Goal: Task Accomplishment & Management: Manage account settings

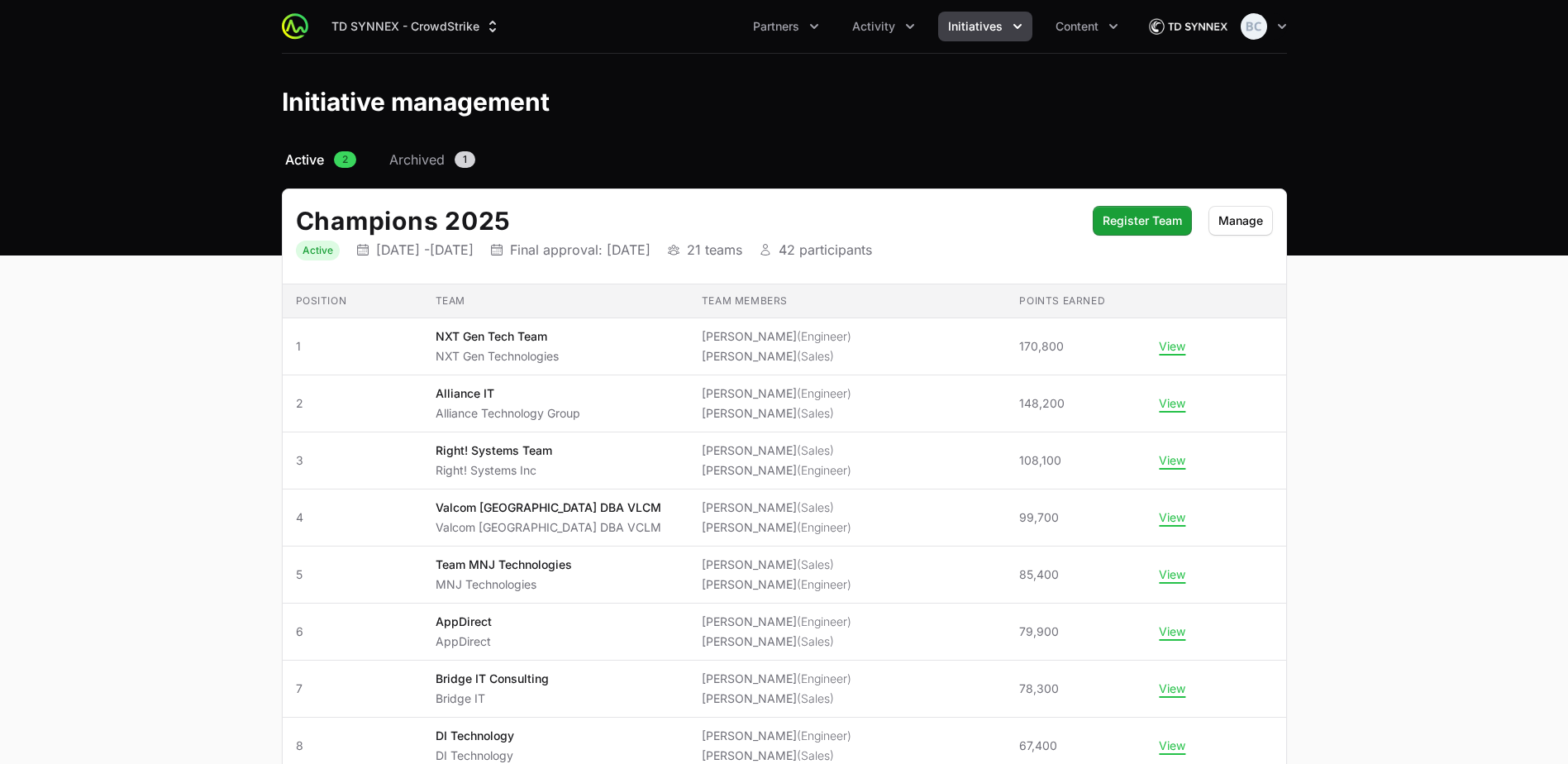
click at [916, 11] on div "TD SYNNEX - CrowdStrike Partners Activity Initiatives Content Open user menu Op…" at bounding box center [784, 26] width 1005 height 53
click at [915, 25] on icon "Activity menu" at bounding box center [910, 26] width 17 height 17
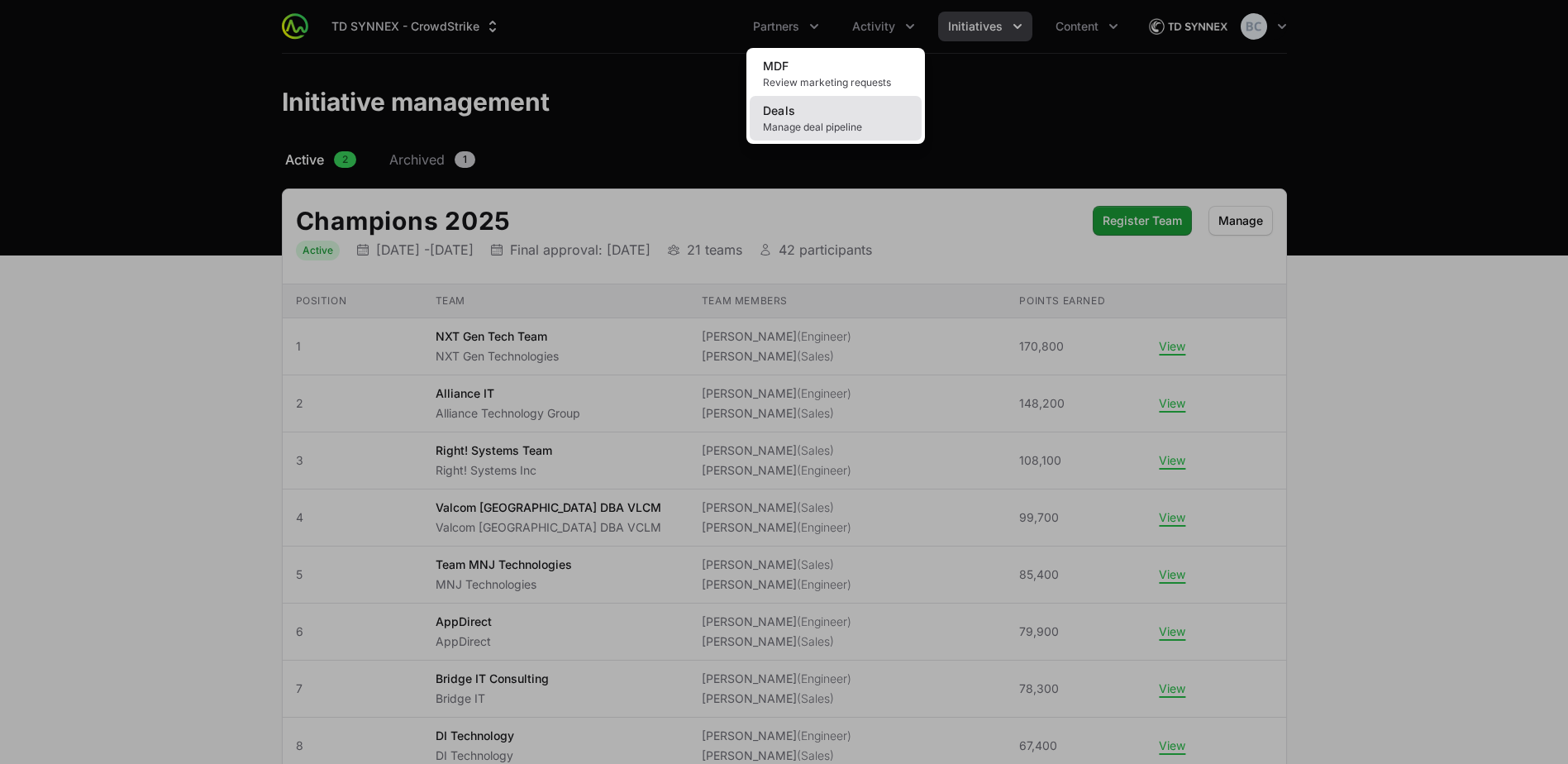
click at [859, 125] on span "Manage deal pipeline" at bounding box center [836, 127] width 146 height 13
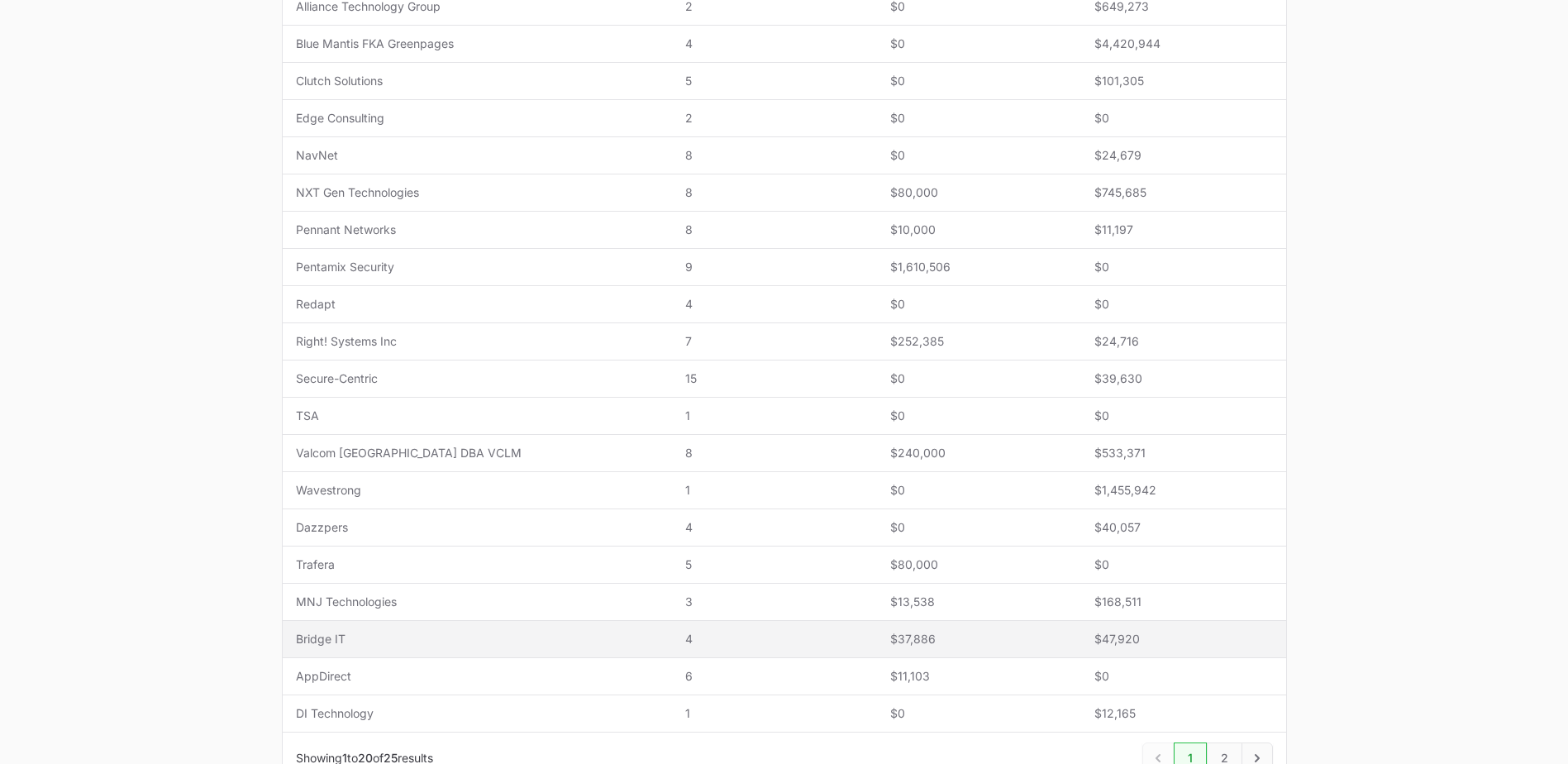
scroll to position [496, 0]
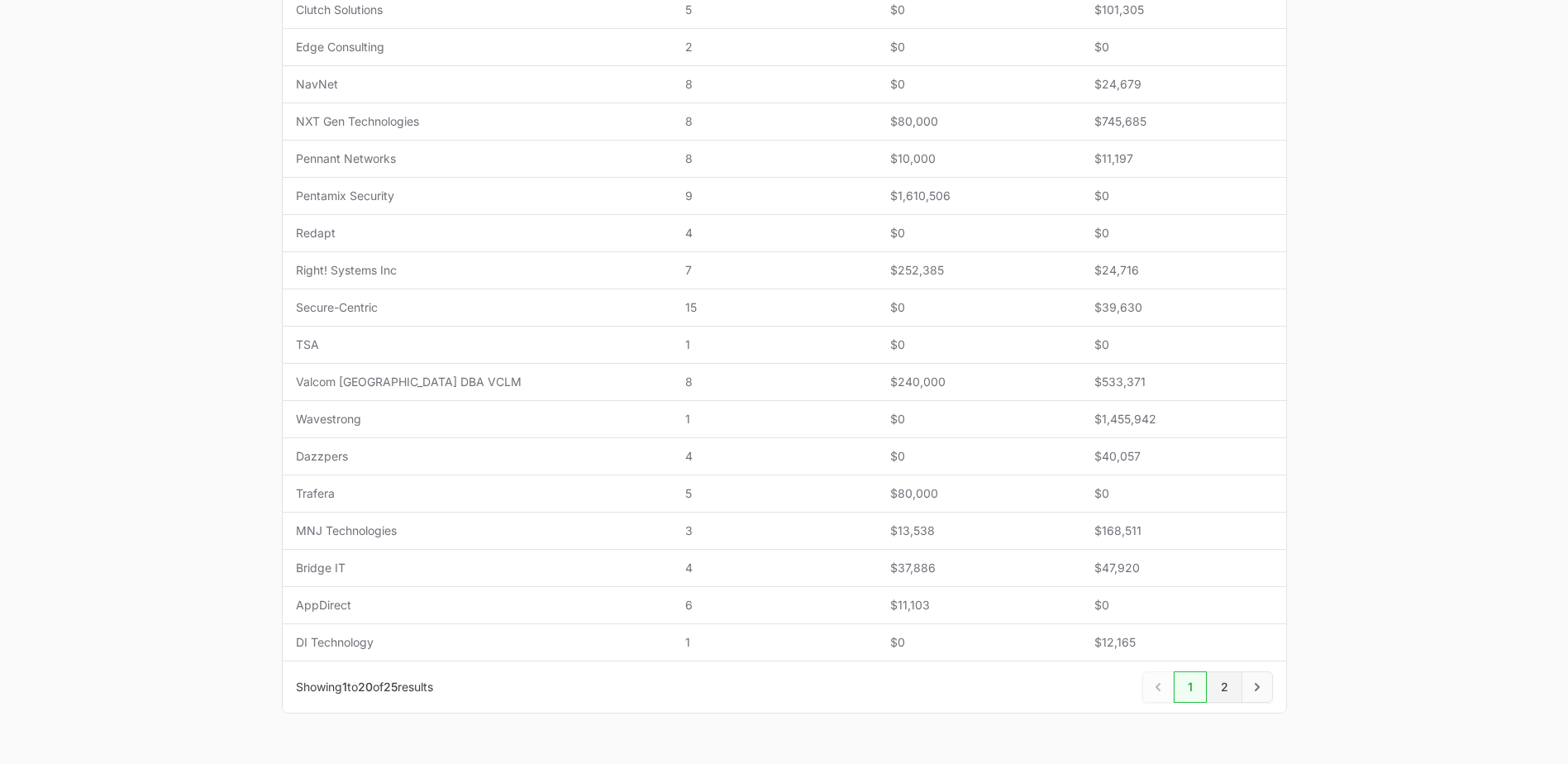
click at [1217, 686] on link "2" at bounding box center [1224, 688] width 36 height 32
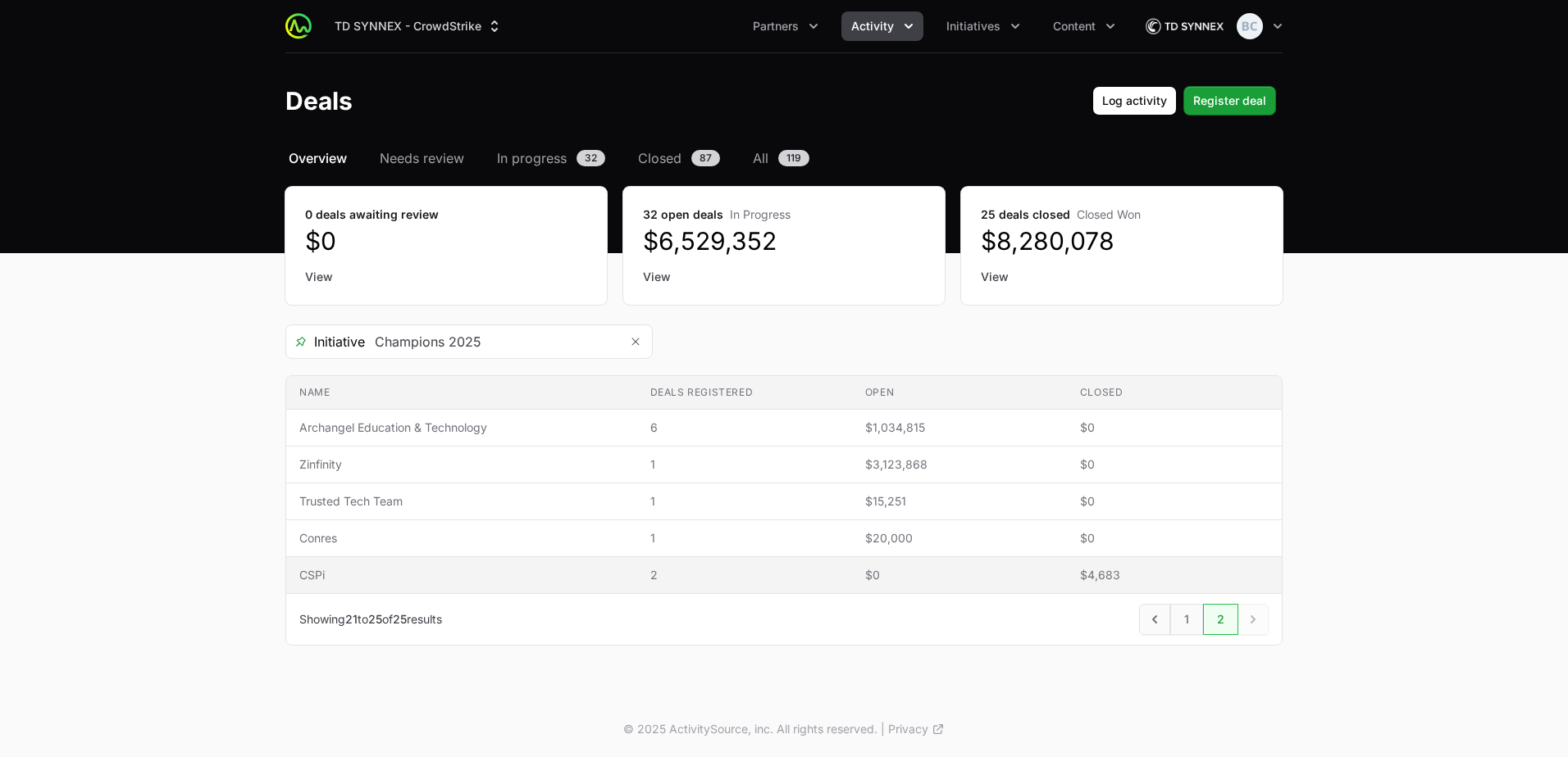
click at [411, 575] on span "CSPi" at bounding box center [461, 574] width 324 height 17
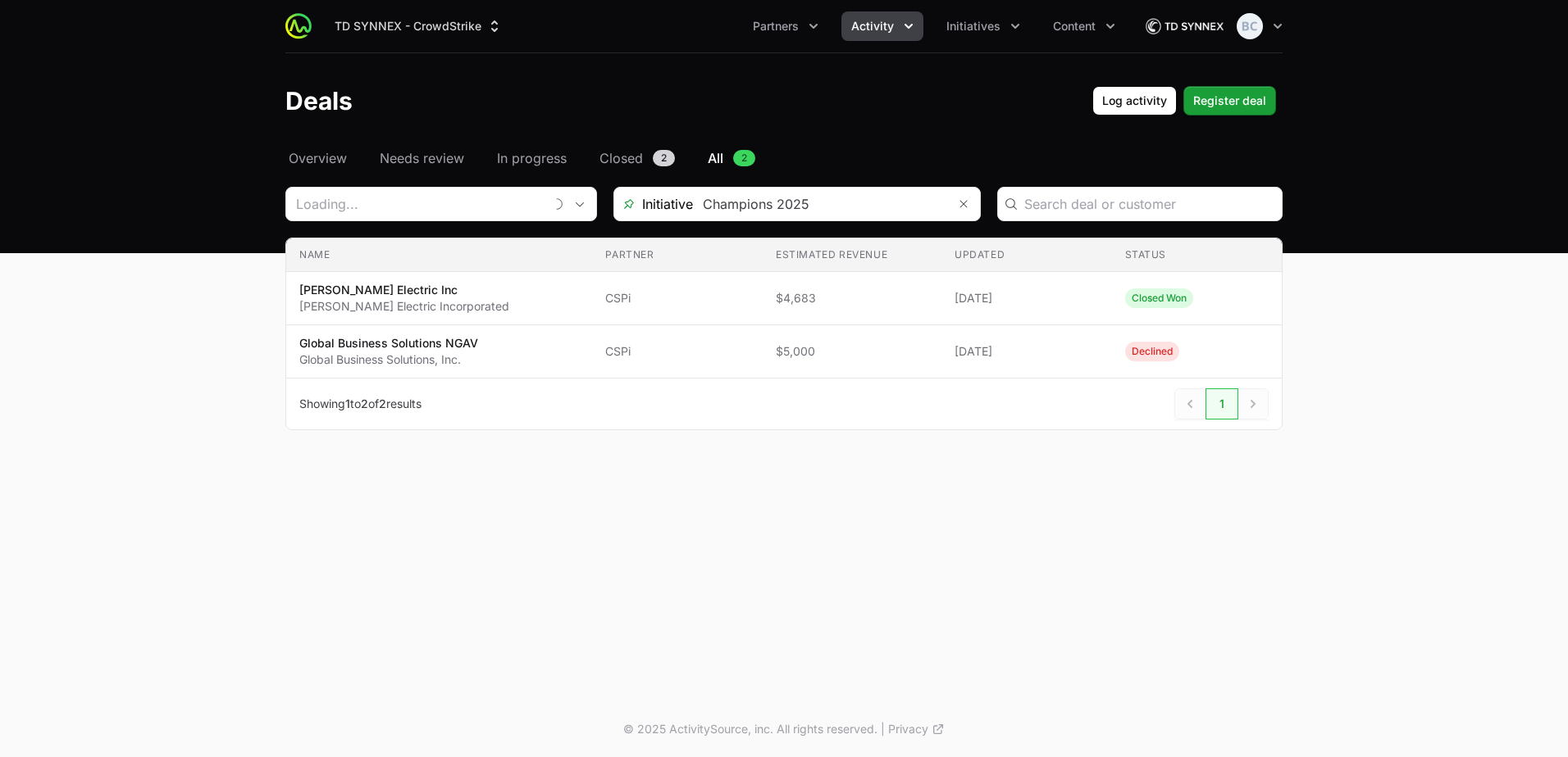
type input "CSPi"
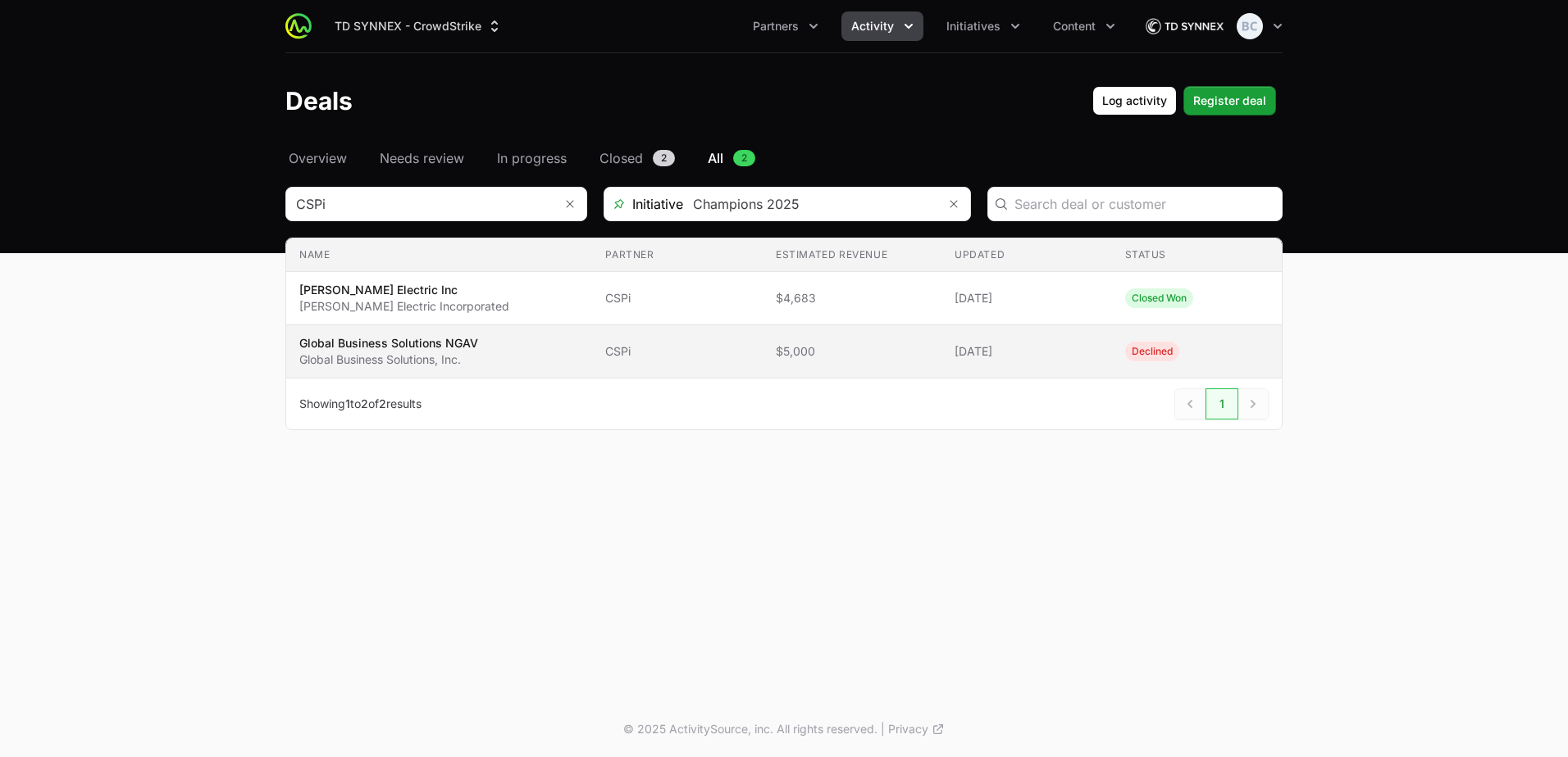
click at [450, 342] on p "Global Business Solutions NGAV" at bounding box center [389, 343] width 179 height 17
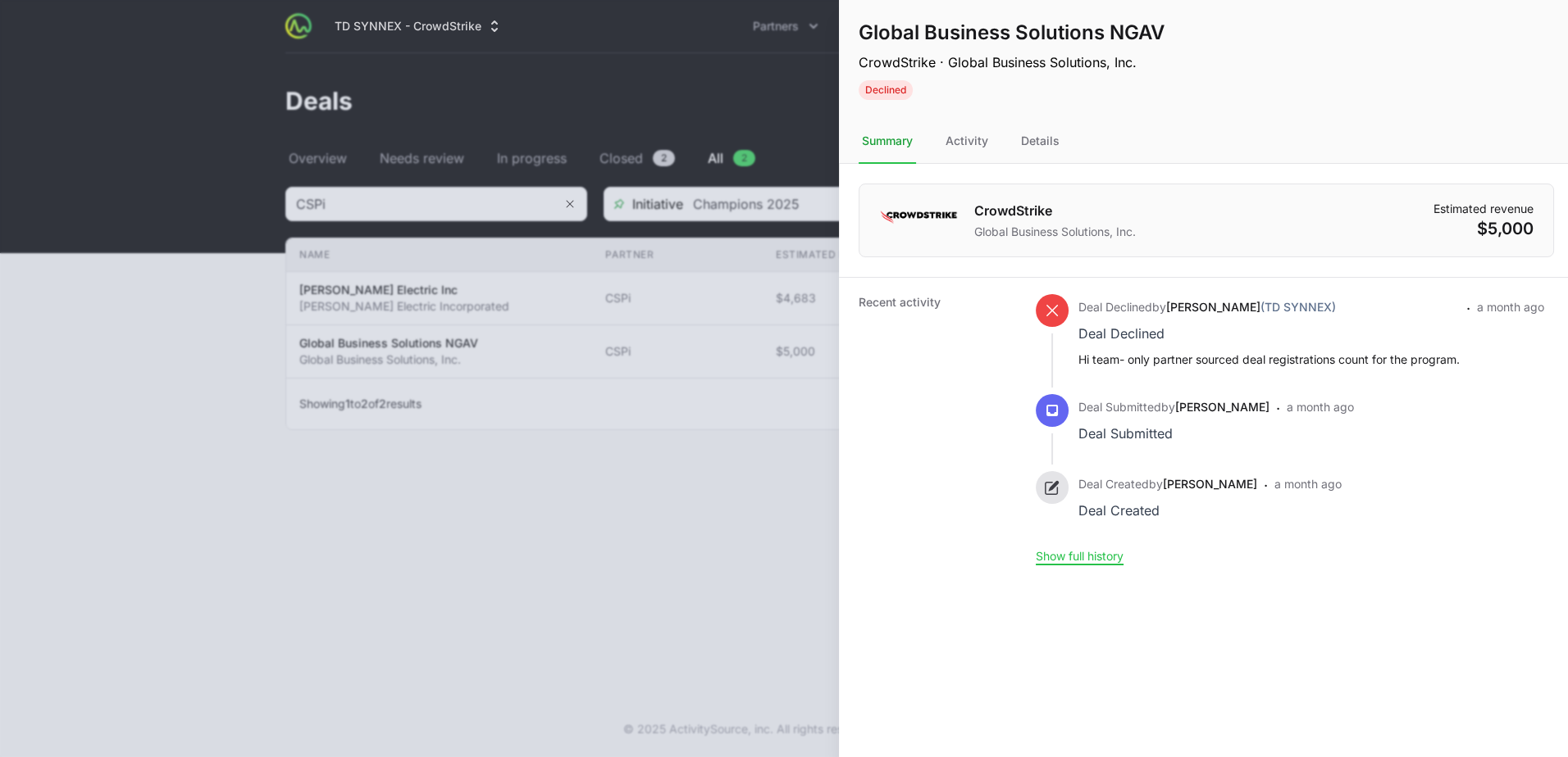
click at [570, 574] on div at bounding box center [784, 378] width 1568 height 757
